Goal: Transaction & Acquisition: Obtain resource

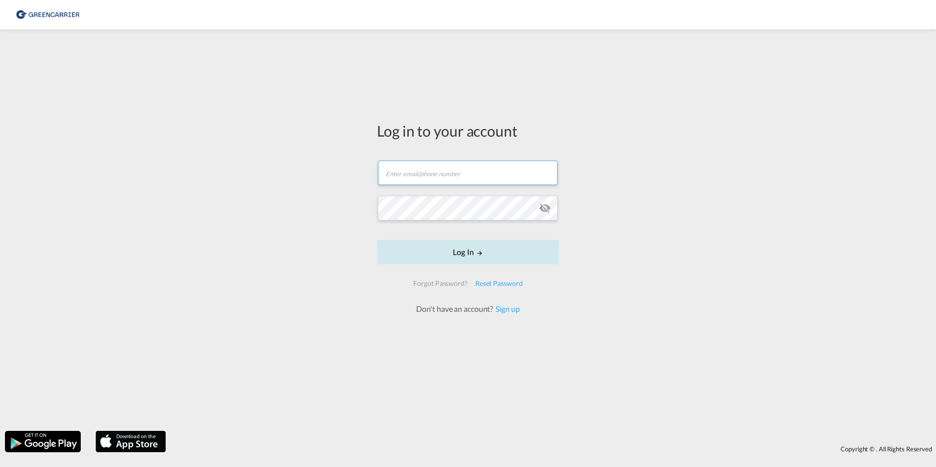
type input "jdpe@scangl.com"
click at [463, 267] on form "jdpe@scangl.com Log In Forgot Password? Reset Password Don't have an account? S…" at bounding box center [468, 233] width 182 height 164
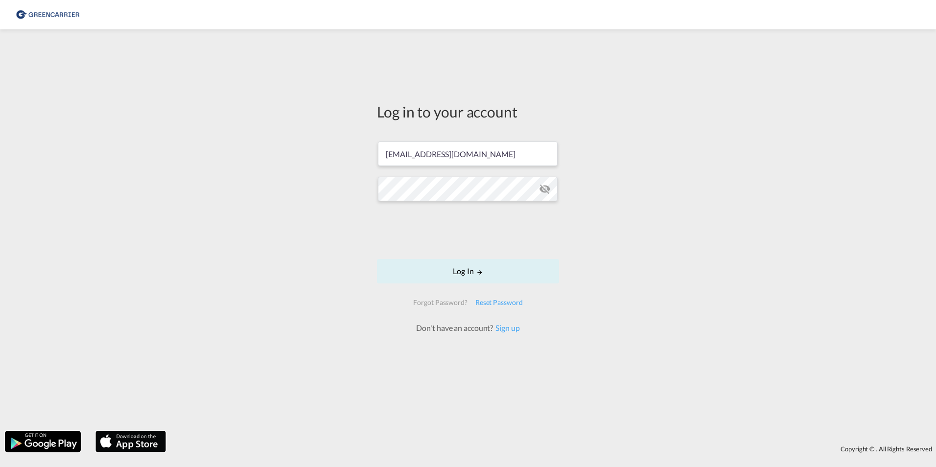
click at [463, 255] on form "jdpe@scangl.com Log In Forgot Password? Reset Password Don't have an account? S…" at bounding box center [468, 233] width 182 height 202
click at [472, 272] on button "Log In" at bounding box center [468, 271] width 182 height 24
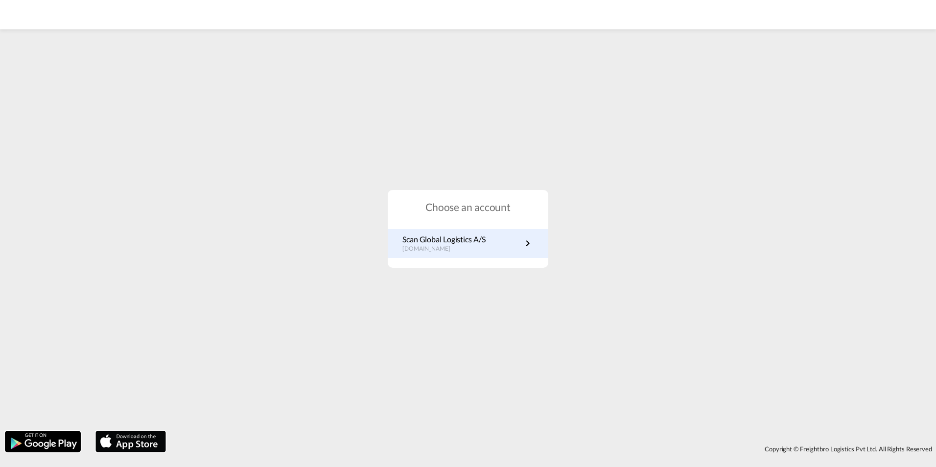
click at [522, 244] on link "Scan Global Logistics A/S dk.portal.greencarrier.com" at bounding box center [468, 243] width 131 height 19
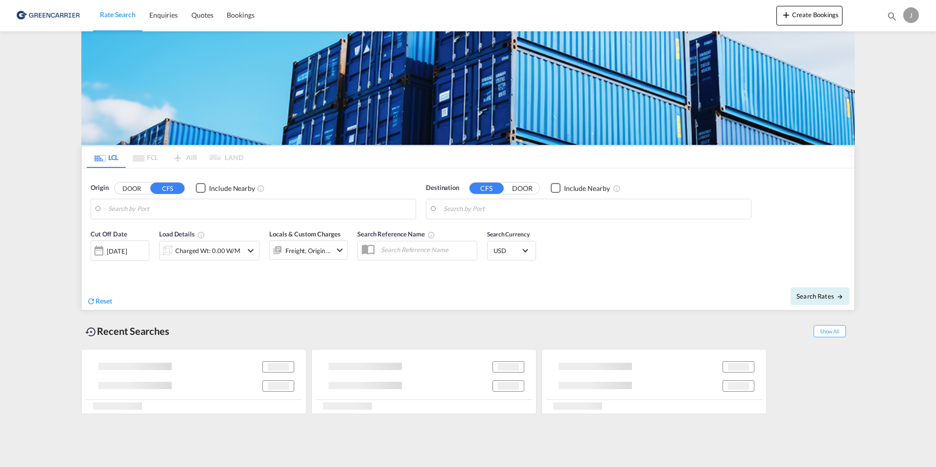
type input "[GEOGRAPHIC_DATA], DKFRC"
type input "Papeete, PFPPT"
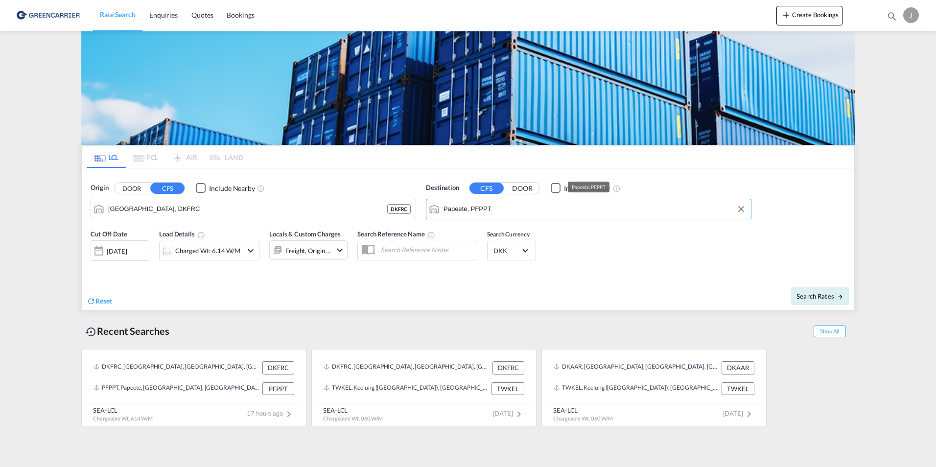
click at [497, 209] on input "Papeete, PFPPT" at bounding box center [595, 209] width 303 height 15
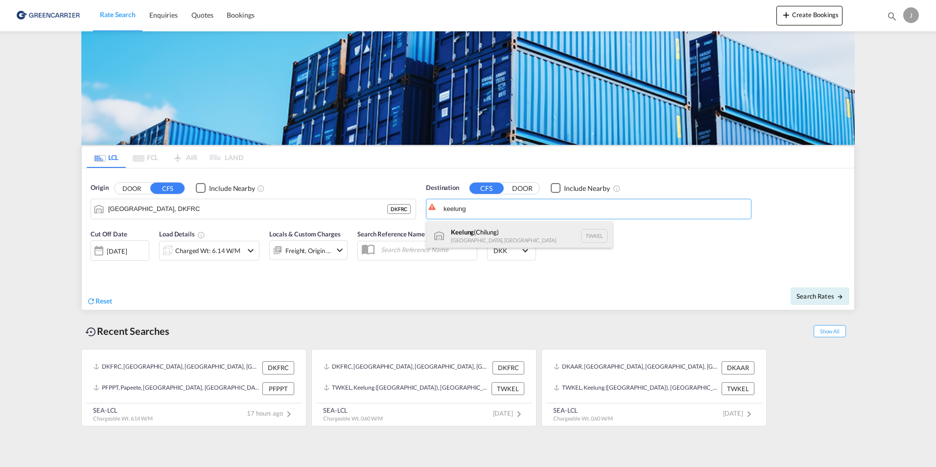
click at [476, 235] on div "Keelung ([GEOGRAPHIC_DATA]) [GEOGRAPHIC_DATA], [GEOGRAPHIC_DATA] TWKEL" at bounding box center [520, 235] width 186 height 29
type input "Keelung (Chilung), TWKEL"
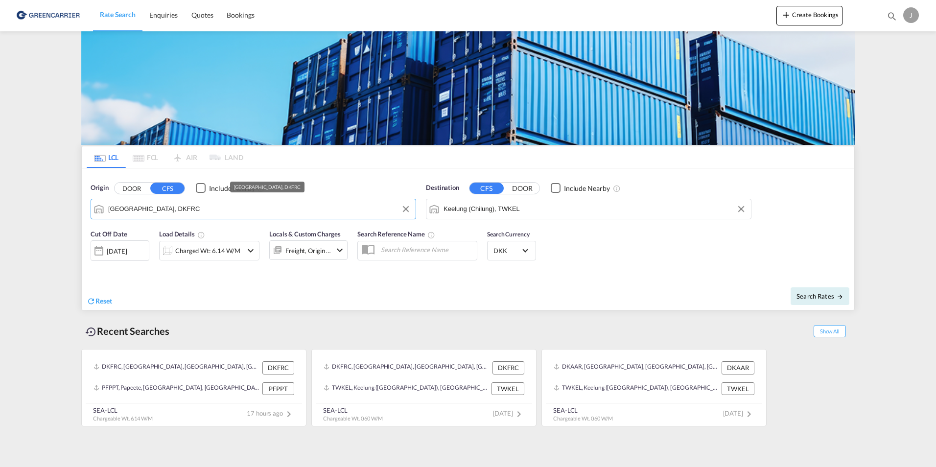
click at [168, 207] on input "[GEOGRAPHIC_DATA], DKFRC" at bounding box center [259, 209] width 303 height 15
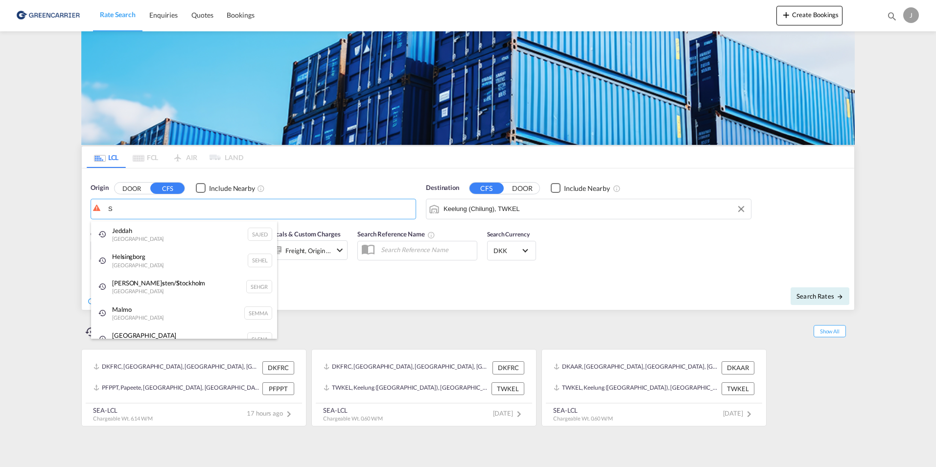
type input "S"
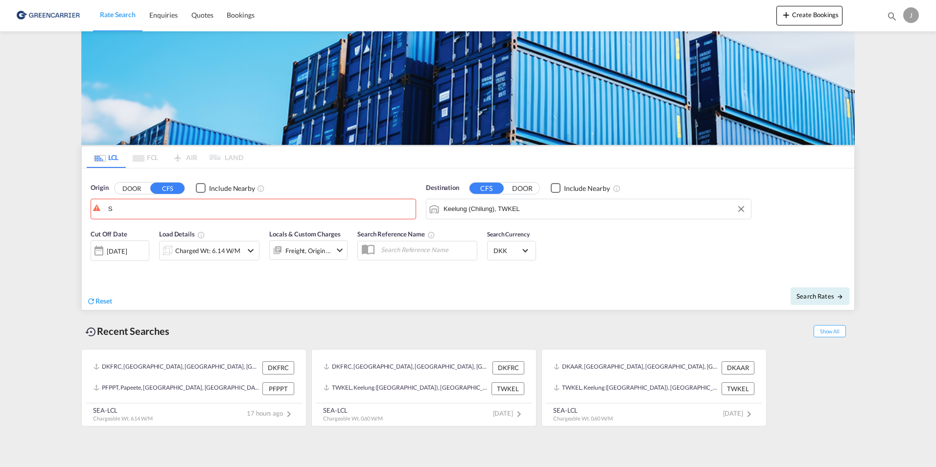
drag, startPoint x: 167, startPoint y: 186, endPoint x: 144, endPoint y: 186, distance: 22.5
click at [143, 185] on button "DOOR" at bounding box center [132, 188] width 34 height 11
click at [124, 210] on body "Rate Search Enquiries Quotes Bookings Rate Search Enquiries" at bounding box center [468, 233] width 936 height 467
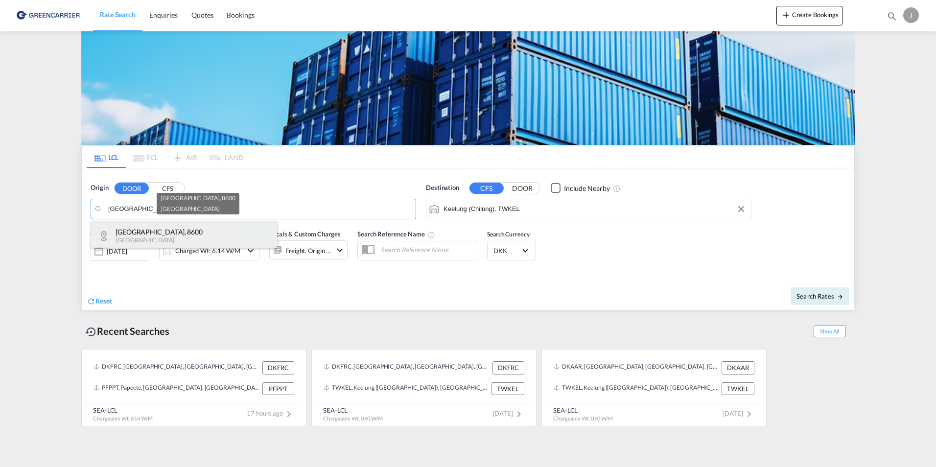
click at [140, 232] on div "[GEOGRAPHIC_DATA] , 8600 [GEOGRAPHIC_DATA] [GEOGRAPHIC_DATA]-8600" at bounding box center [184, 235] width 186 height 29
type input "DK-8600, [GEOGRAPHIC_DATA]"
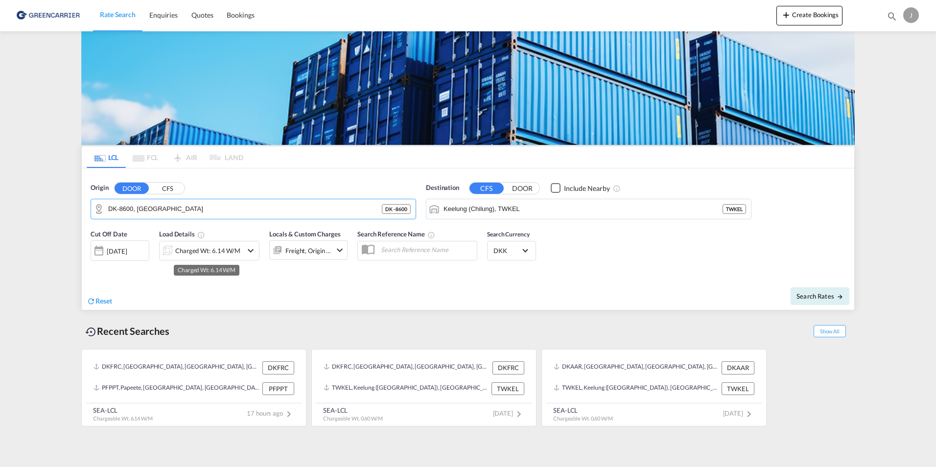
click at [198, 250] on div "Charged Wt: 6.14 W/M" at bounding box center [207, 251] width 65 height 14
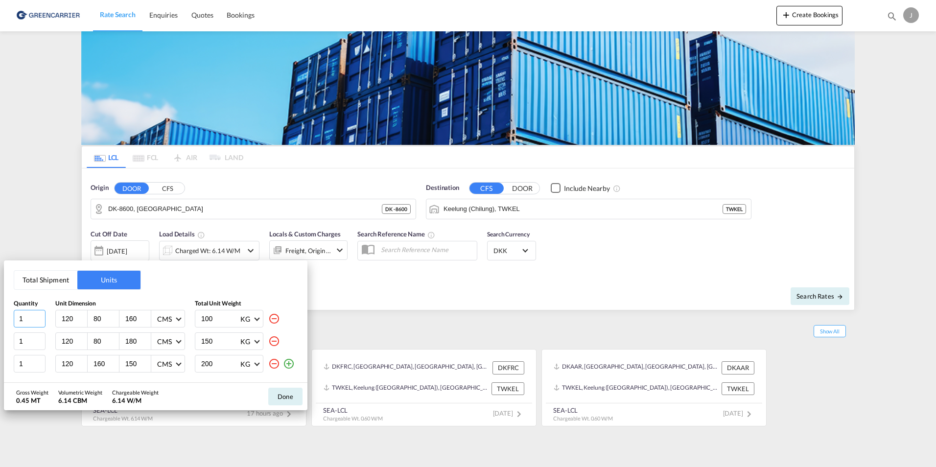
click at [36, 320] on input "1" at bounding box center [30, 319] width 32 height 18
type input "2"
type input "89"
type input "83"
type input "89"
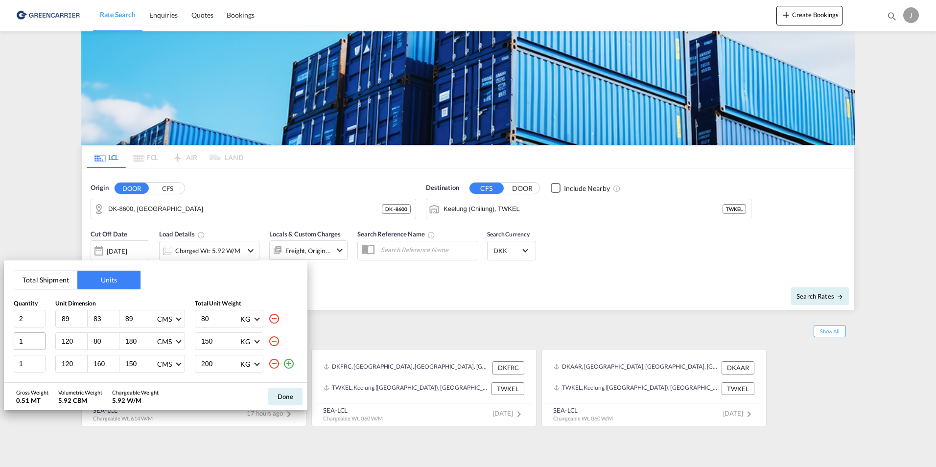
type input "80"
click at [30, 338] on input "1" at bounding box center [30, 342] width 32 height 18
type input "1"
type input "153"
type input "76"
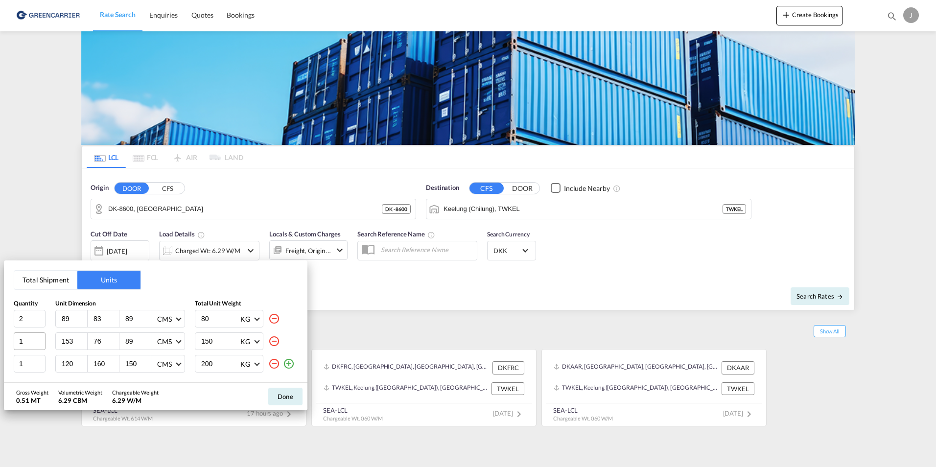
type input "89"
type input "44"
click at [29, 363] on input "1" at bounding box center [30, 364] width 32 height 18
type input "1"
type input "108"
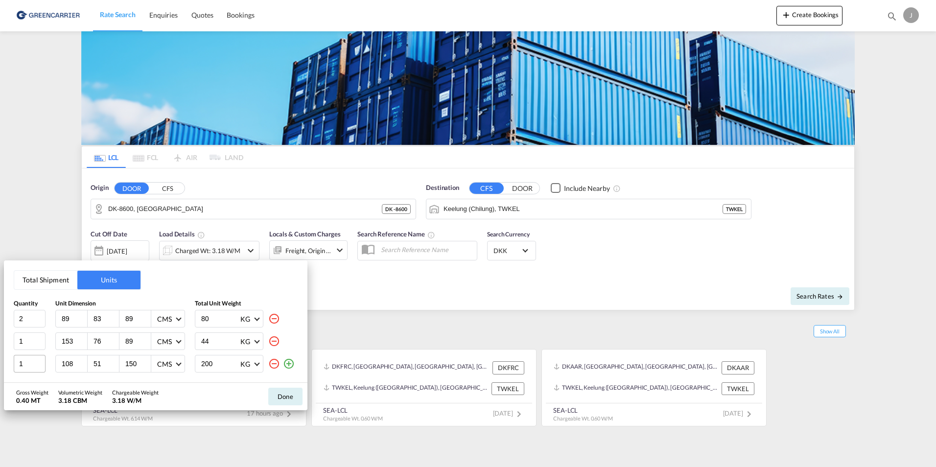
type input "51"
type input "69"
click at [222, 360] on input "200" at bounding box center [219, 364] width 39 height 17
type input "2"
type input "30"
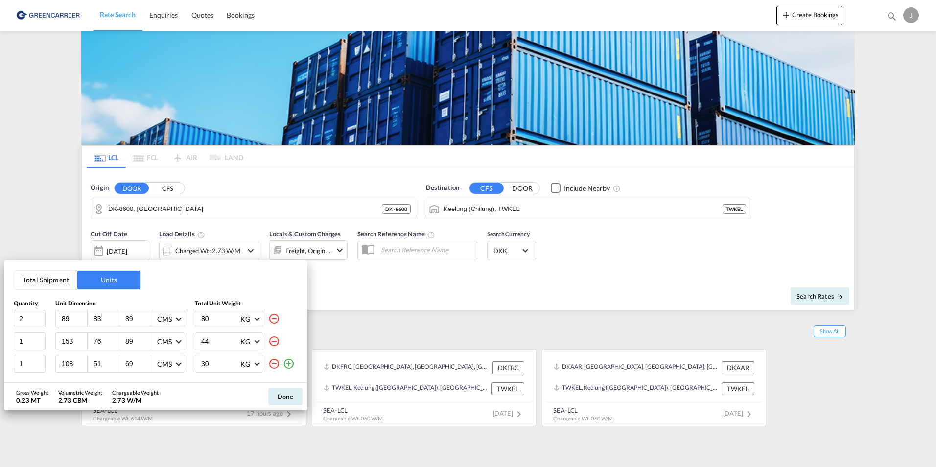
click at [290, 362] on md-icon "icon-plus-circle-outline" at bounding box center [289, 364] width 12 height 12
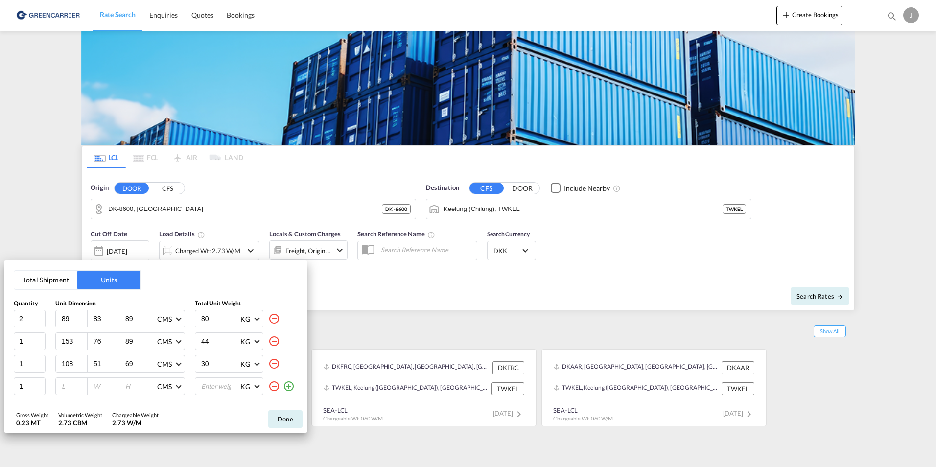
click at [72, 385] on input "number" at bounding box center [74, 386] width 26 height 9
type input "104"
type input "58"
click at [220, 393] on input "number" at bounding box center [219, 386] width 39 height 17
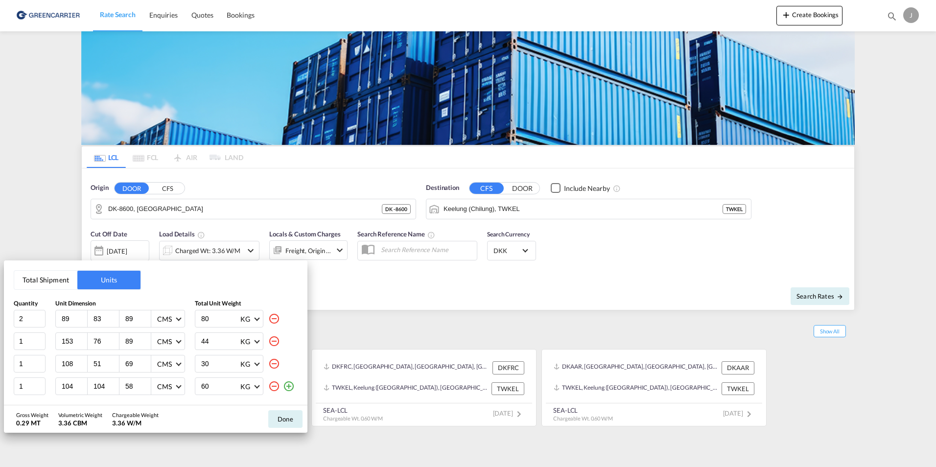
type input "60"
click at [292, 385] on md-icon "icon-plus-circle-outline" at bounding box center [289, 387] width 12 height 12
click at [71, 387] on input "number" at bounding box center [74, 388] width 26 height 9
type input "96"
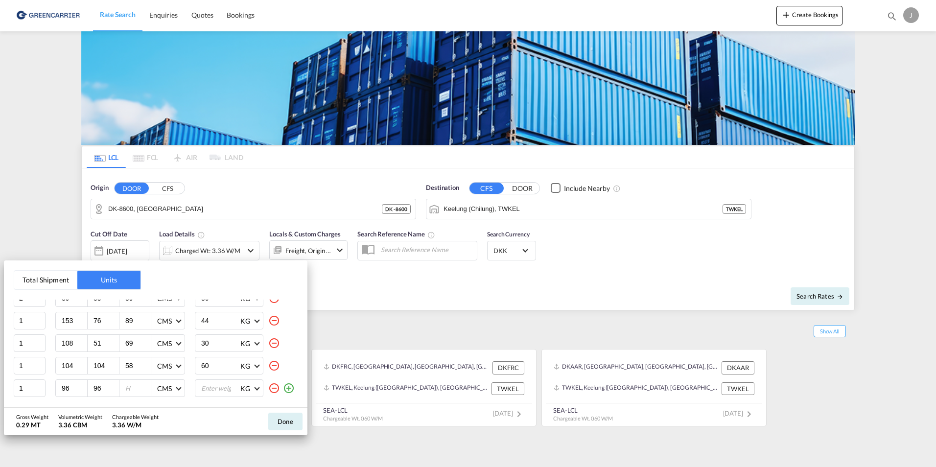
type input "96"
type input "52"
click at [223, 383] on input "number" at bounding box center [219, 388] width 39 height 17
type input "50"
click at [283, 387] on md-icon "icon-plus-circle-outline" at bounding box center [289, 389] width 12 height 12
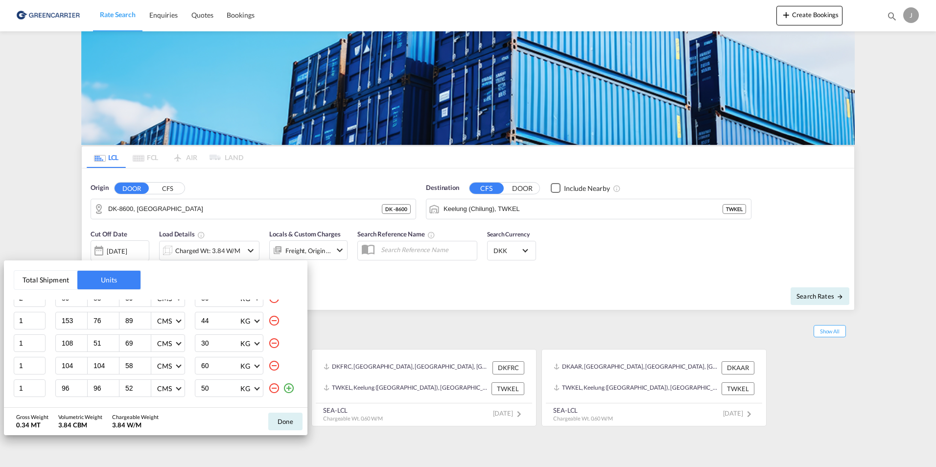
scroll to position [43, 0]
click at [63, 388] on input "number" at bounding box center [74, 388] width 26 height 9
type input "78"
type input "72"
type input "76"
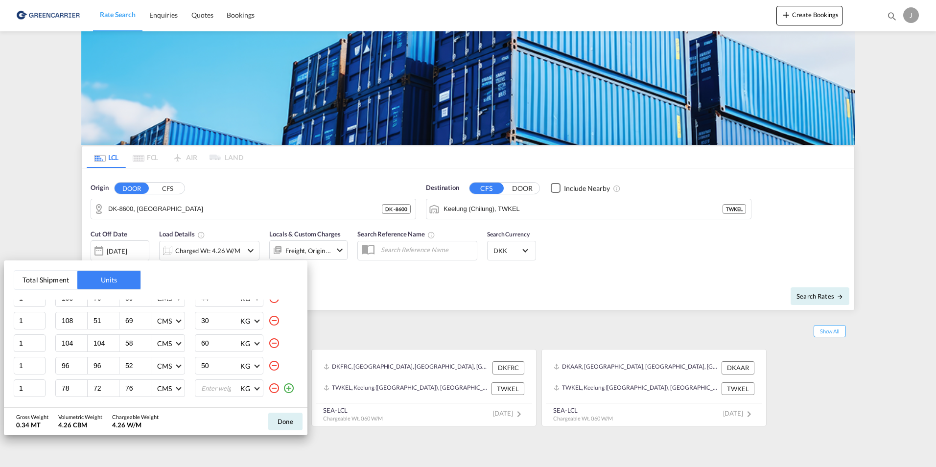
click at [210, 384] on input "number" at bounding box center [219, 388] width 39 height 17
type input "12"
click at [288, 423] on button "Done" at bounding box center [285, 422] width 34 height 18
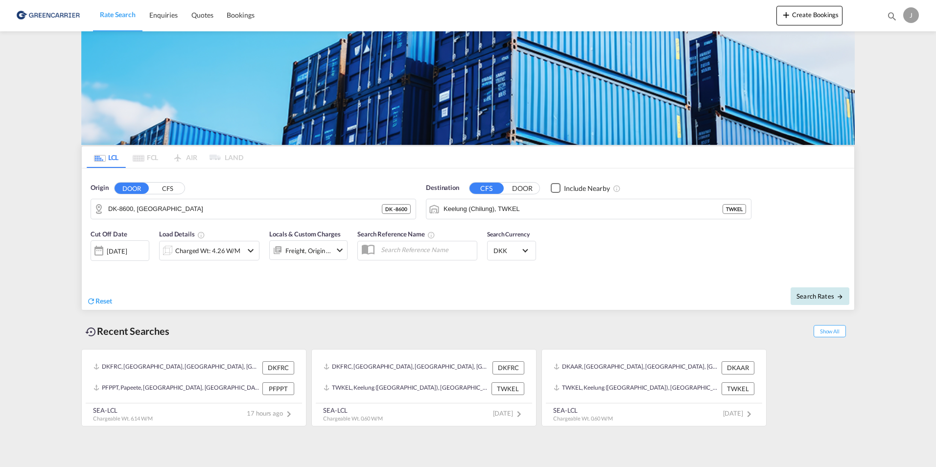
click at [819, 295] on span "Search Rates" at bounding box center [820, 296] width 47 height 8
type input "8600 to TWKEL / [DATE]"
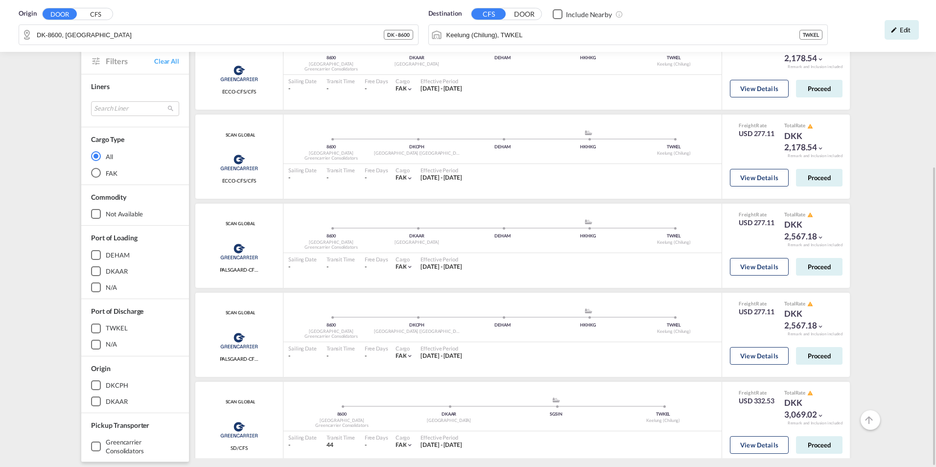
scroll to position [36, 0]
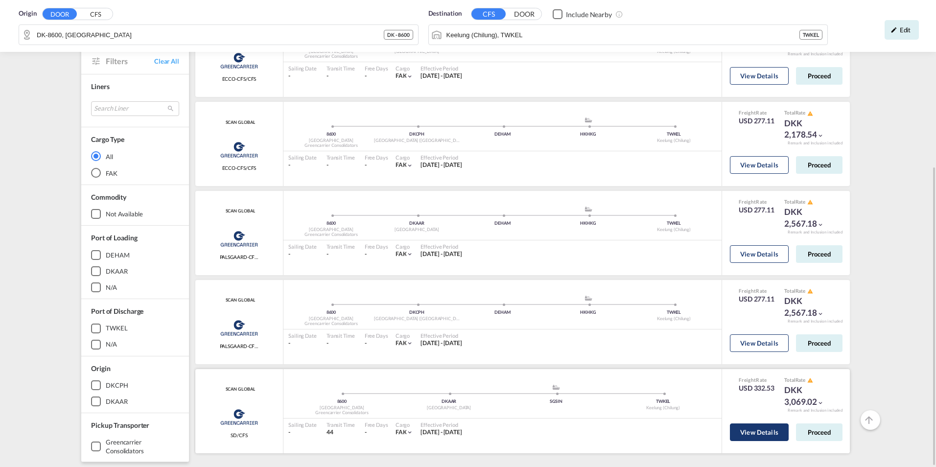
click at [764, 433] on button "View Details" at bounding box center [759, 433] width 59 height 18
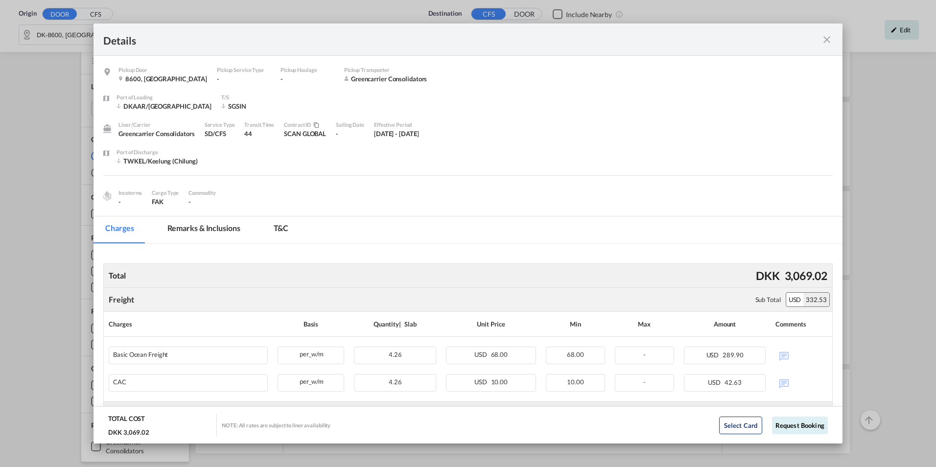
scroll to position [3, 0]
click at [843, 423] on div "Details Pickup Door 8600, [GEOGRAPHIC_DATA] Pickup Service Type - Pickup Haulag…" at bounding box center [468, 233] width 936 height 467
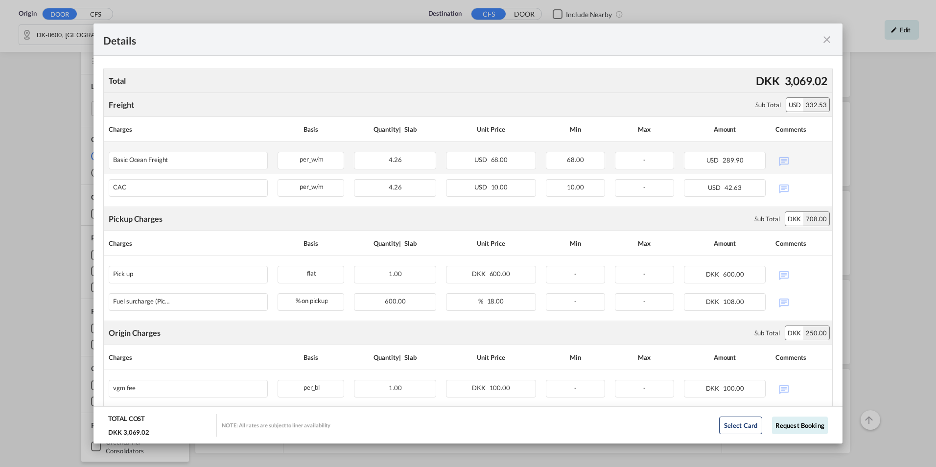
scroll to position [196, 0]
click at [831, 37] on md-icon "icon-close fg-AAA8AD m-0 cursor" at bounding box center [827, 40] width 12 height 12
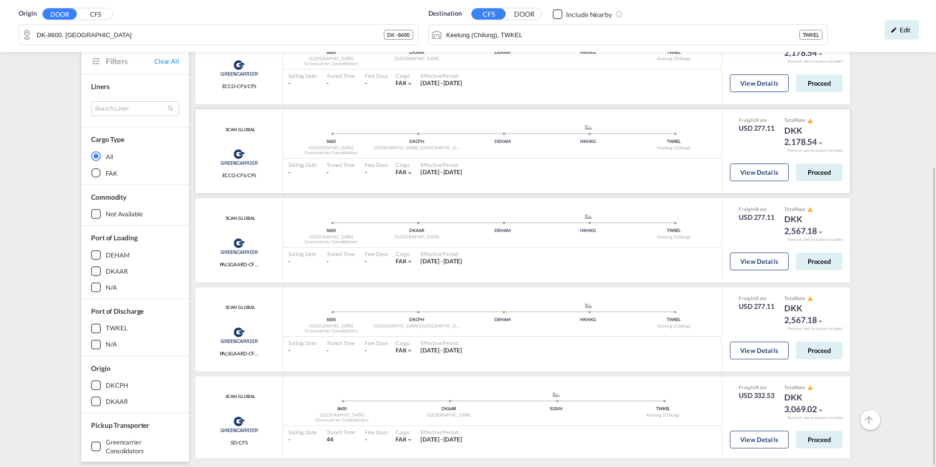
scroll to position [36, 0]
